Goal: Find specific page/section: Find specific page/section

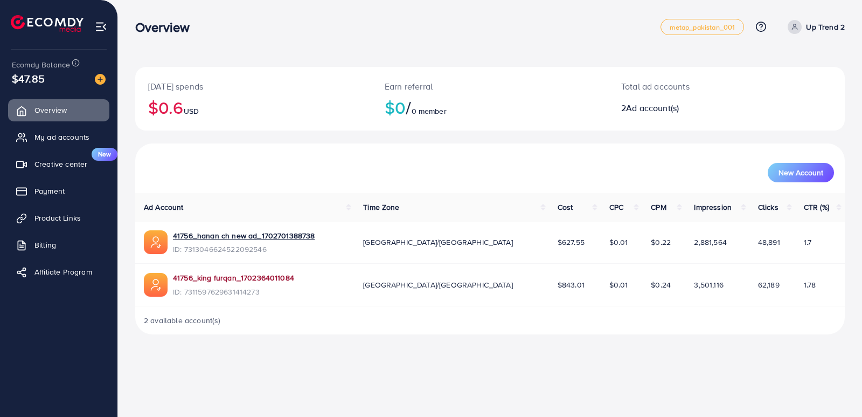
click at [232, 277] on link "41756_king furqan_1702364011084" at bounding box center [233, 277] width 121 height 11
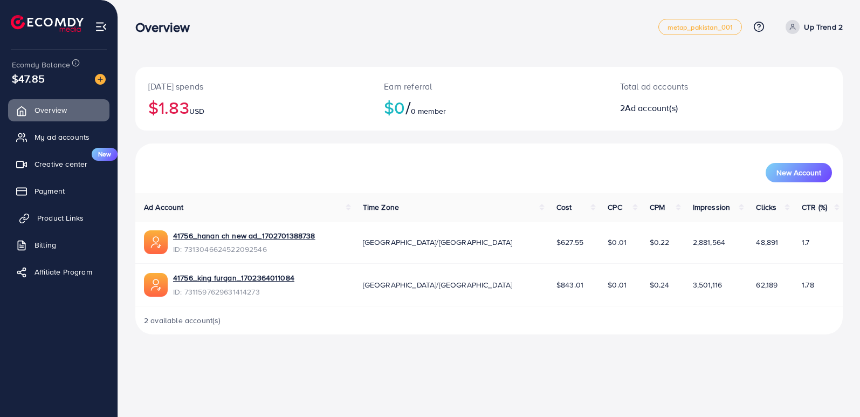
click at [60, 216] on span "Product Links" at bounding box center [60, 217] width 46 height 11
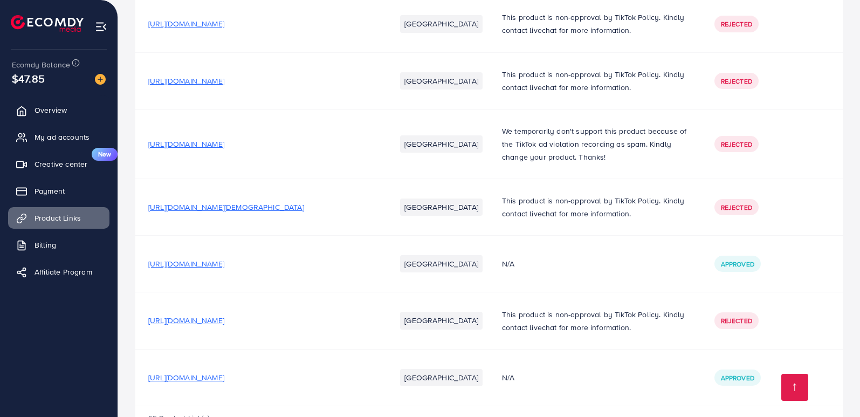
scroll to position [2941, 0]
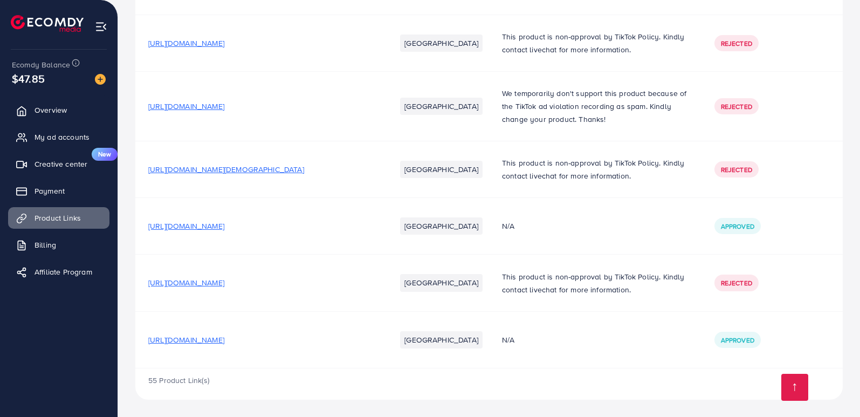
click at [224, 283] on span "[URL][DOMAIN_NAME]" at bounding box center [186, 282] width 76 height 11
